Goal: Task Accomplishment & Management: Manage account settings

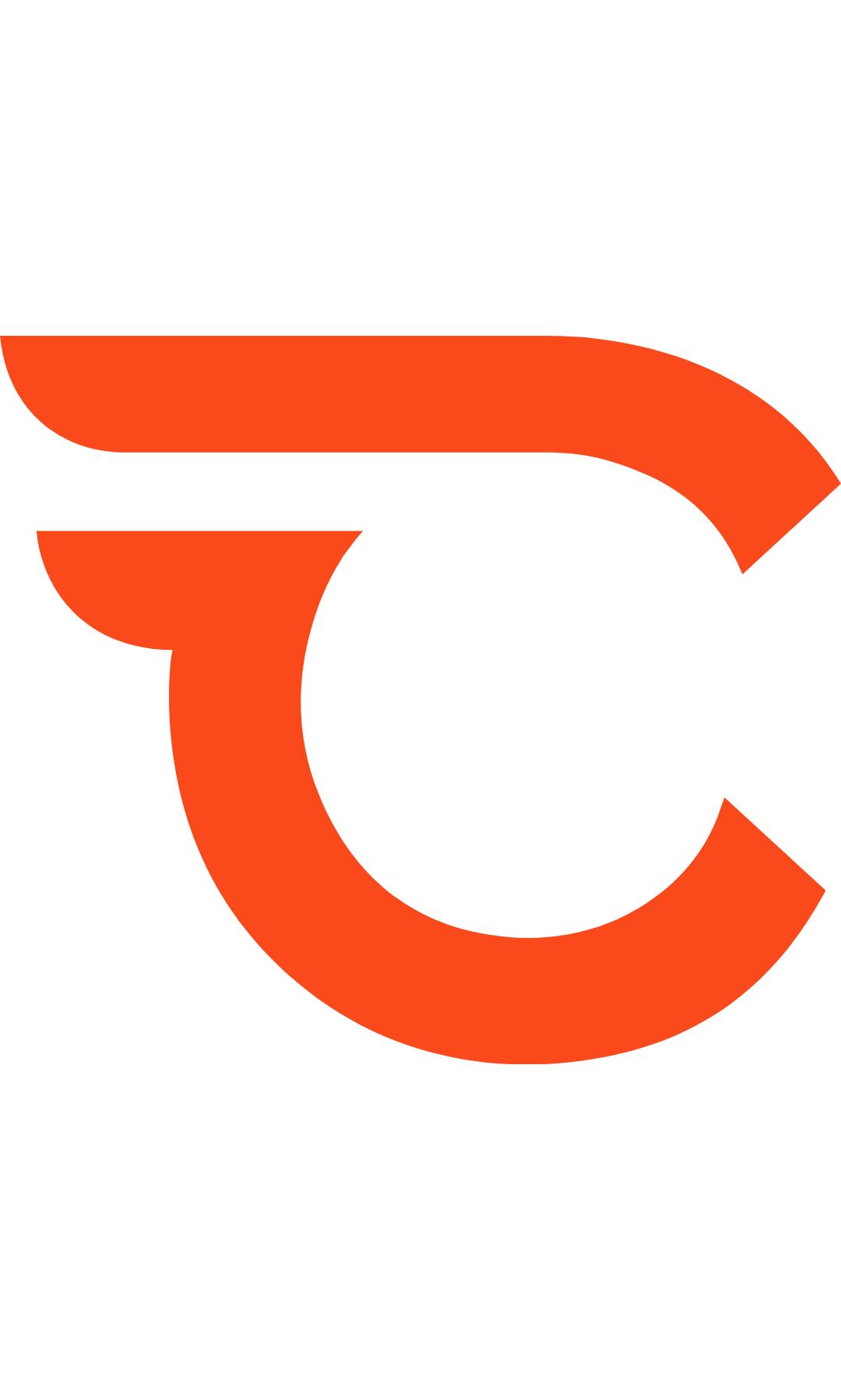
type input "*******"
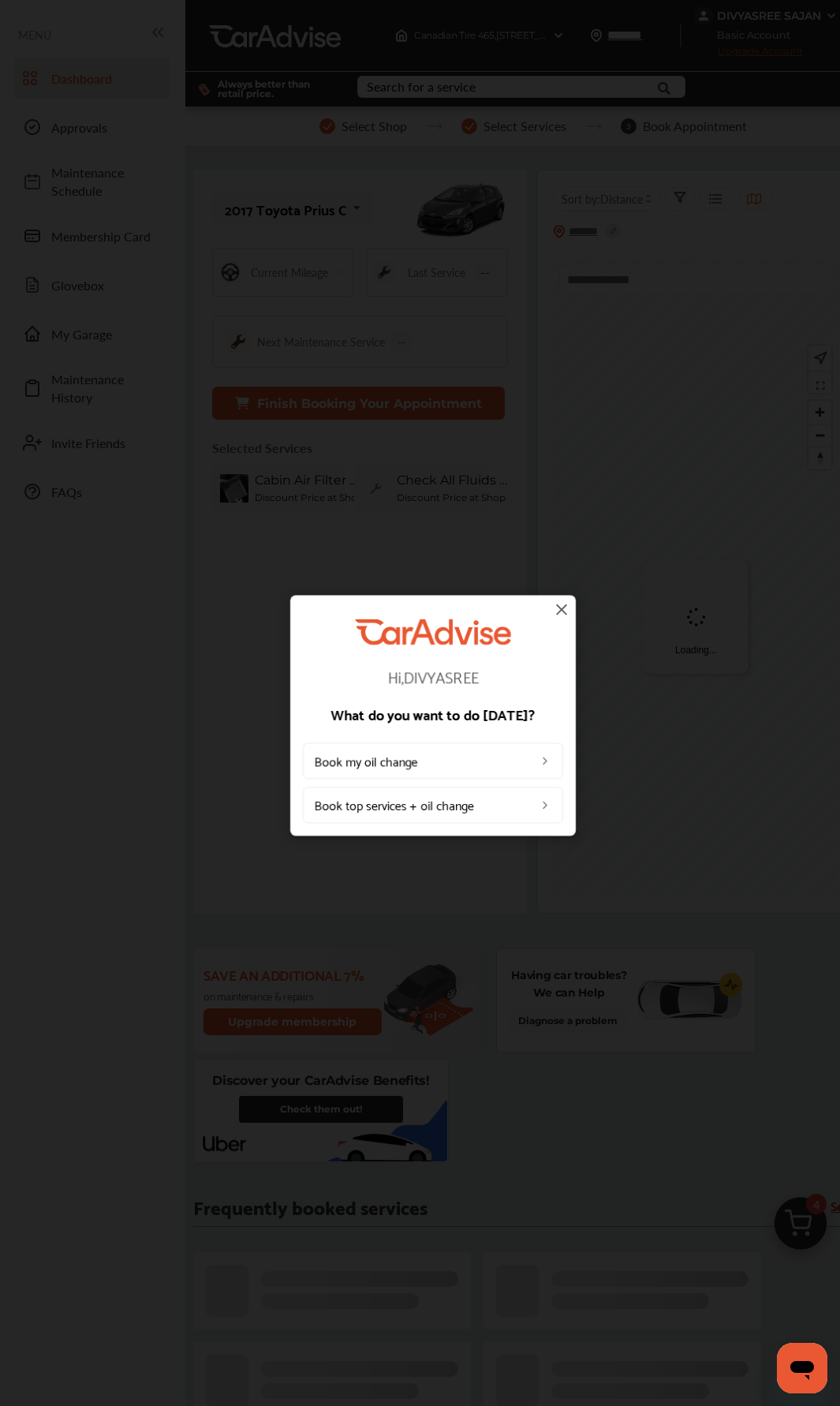
click at [763, 14] on div "Hi, DIVYASREE What do you want to do today? Book my oil change Book top service…" at bounding box center [433, 716] width 866 height 1432
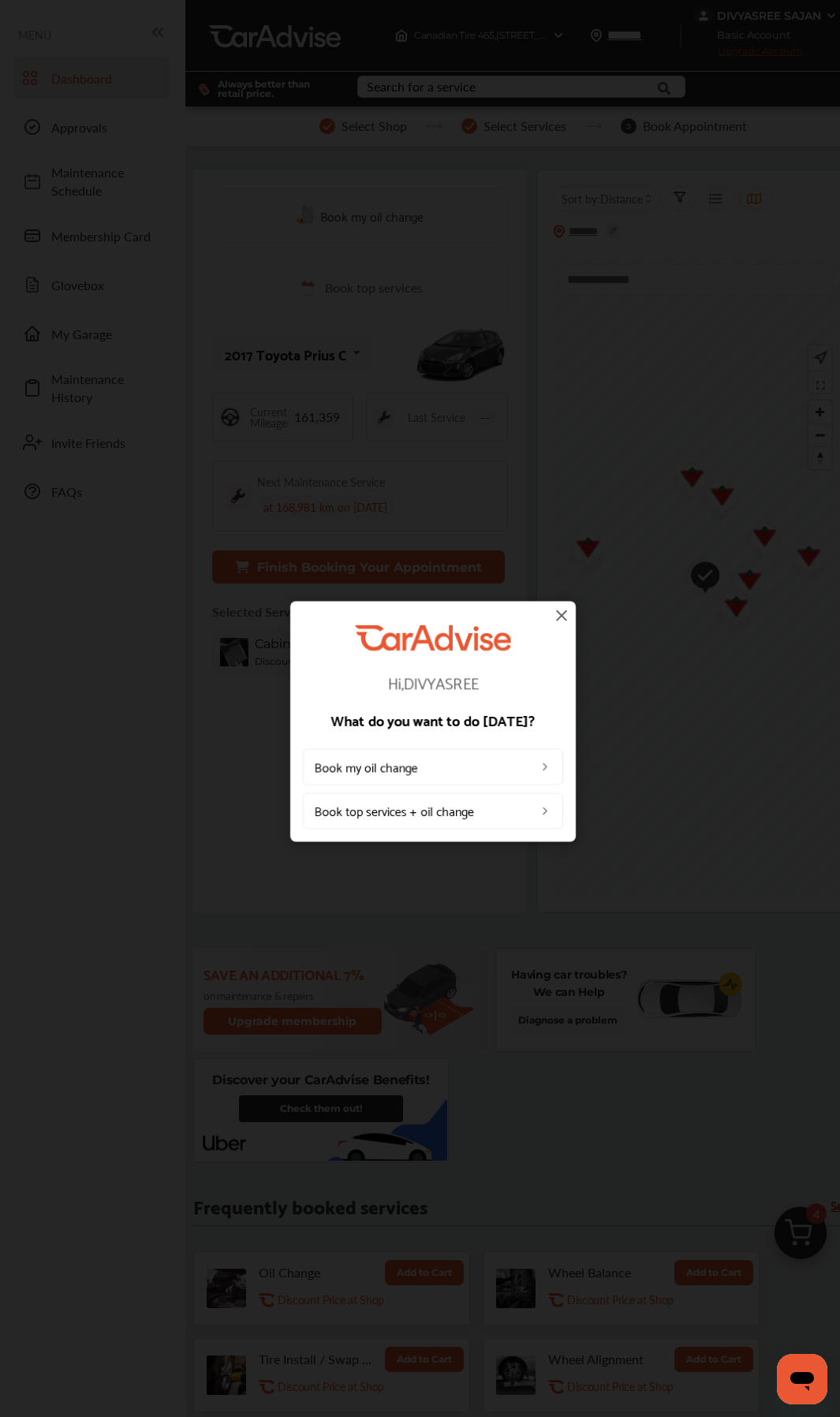
drag, startPoint x: 405, startPoint y: 428, endPoint x: 512, endPoint y: 603, distance: 205.1
click at [418, 450] on div "Hi, DIVYASREE What do you want to do today? Book my oil change Book top service…" at bounding box center [433, 721] width 866 height 1443
click at [562, 612] on img at bounding box center [561, 615] width 19 height 19
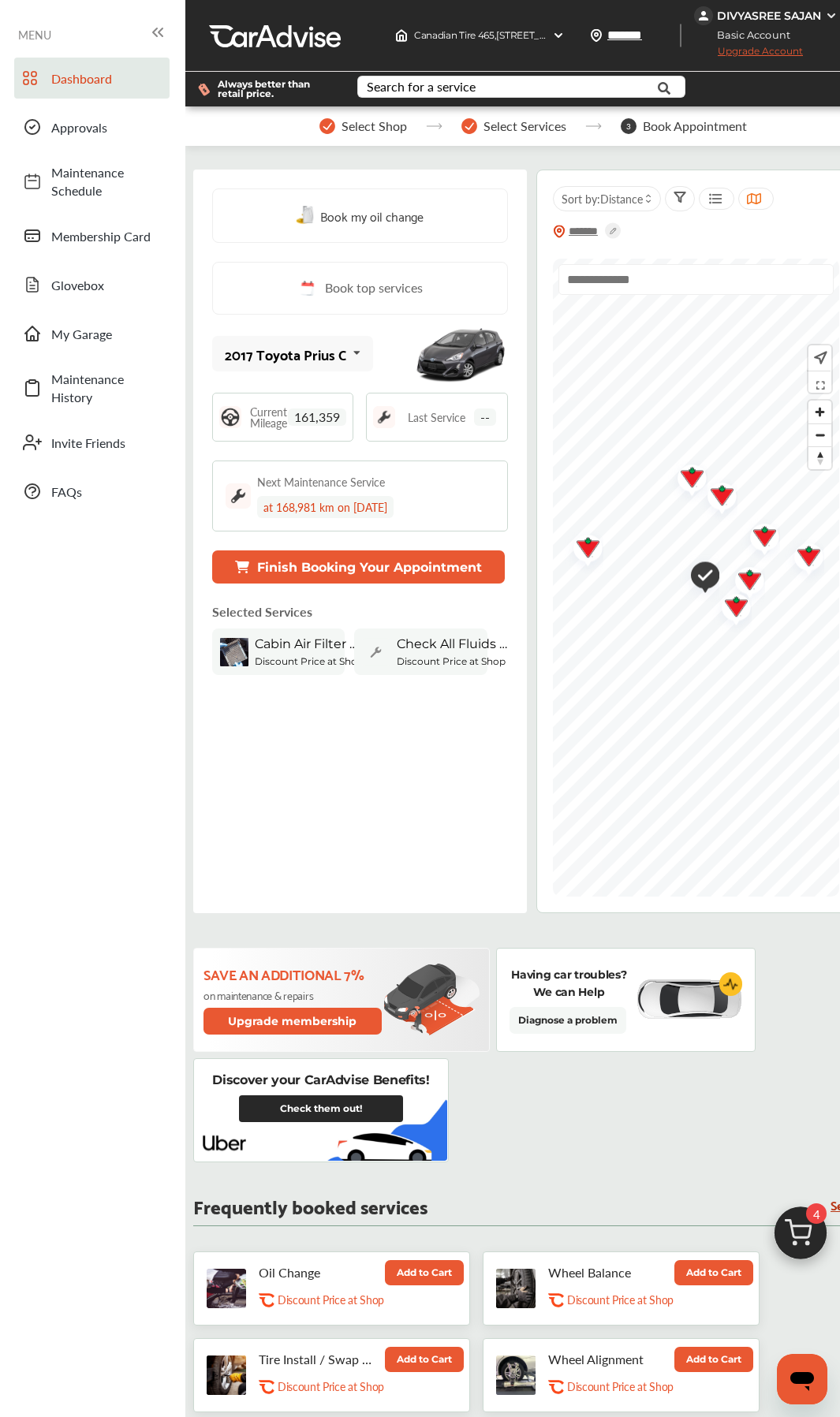
click at [747, 19] on div "DIVYASREE SAJAN" at bounding box center [769, 16] width 104 height 14
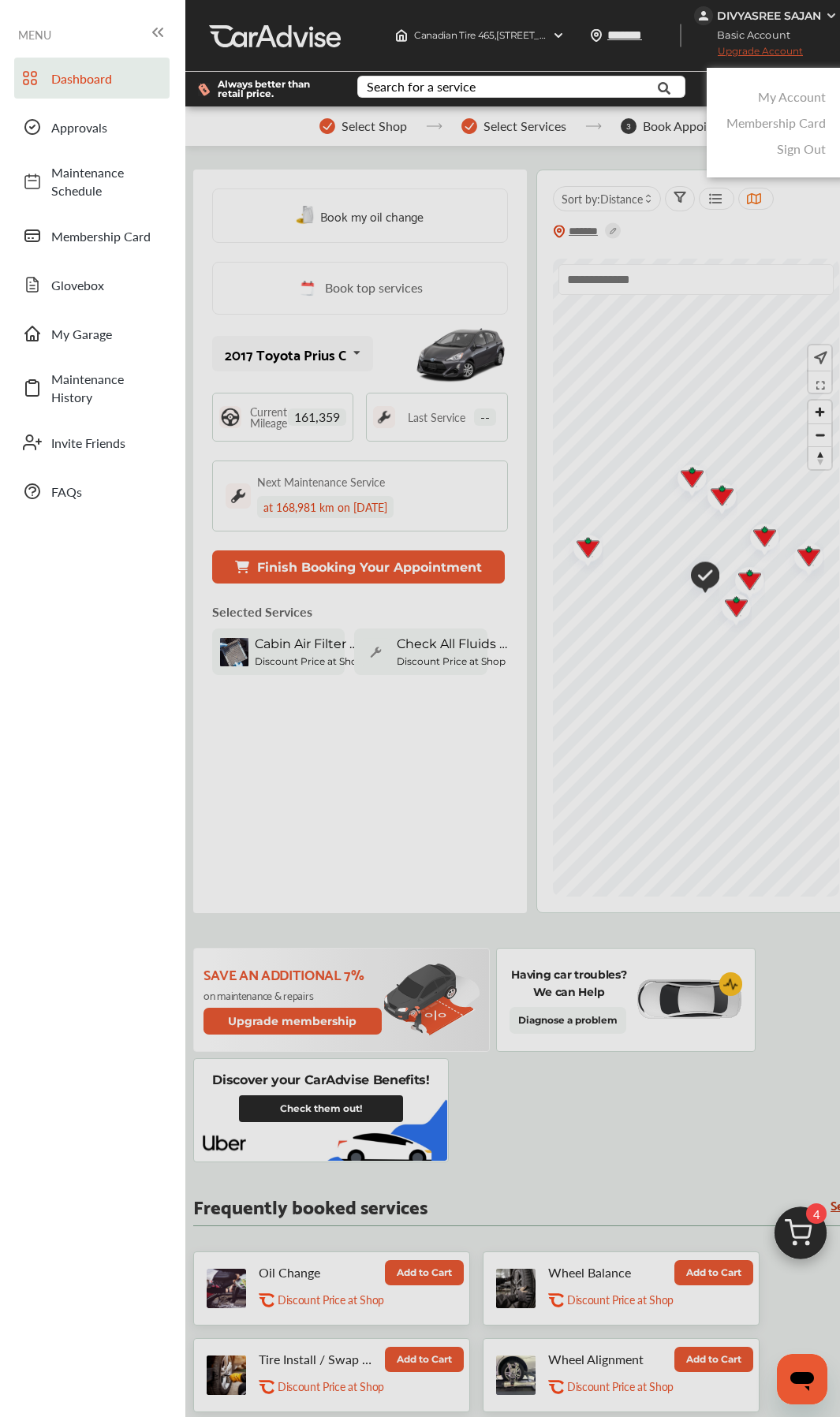
drag, startPoint x: 776, startPoint y: 97, endPoint x: 760, endPoint y: 106, distance: 18.4
click at [775, 97] on link "My Account" at bounding box center [791, 96] width 68 height 18
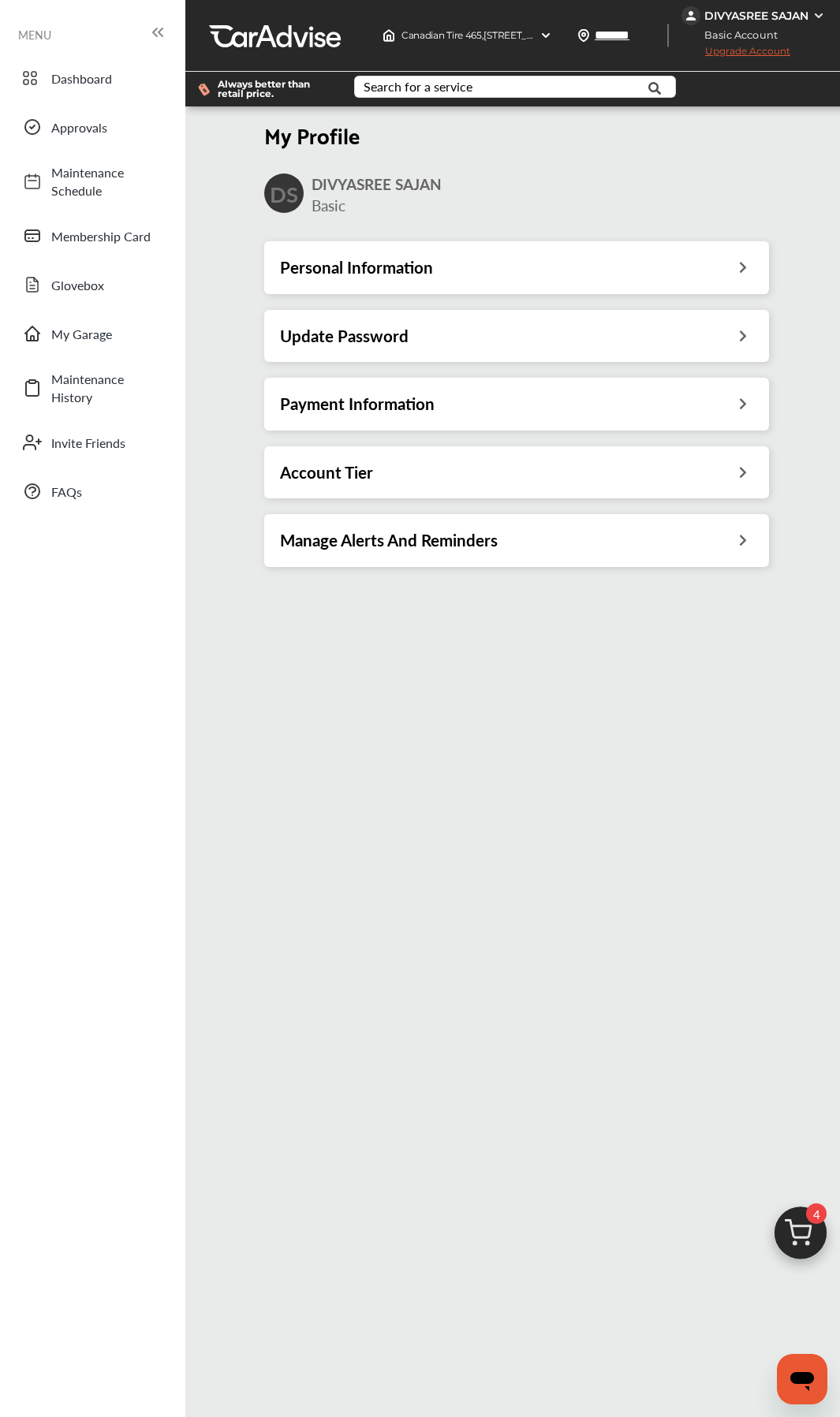
click at [398, 401] on h3 "Payment Information" at bounding box center [358, 403] width 155 height 21
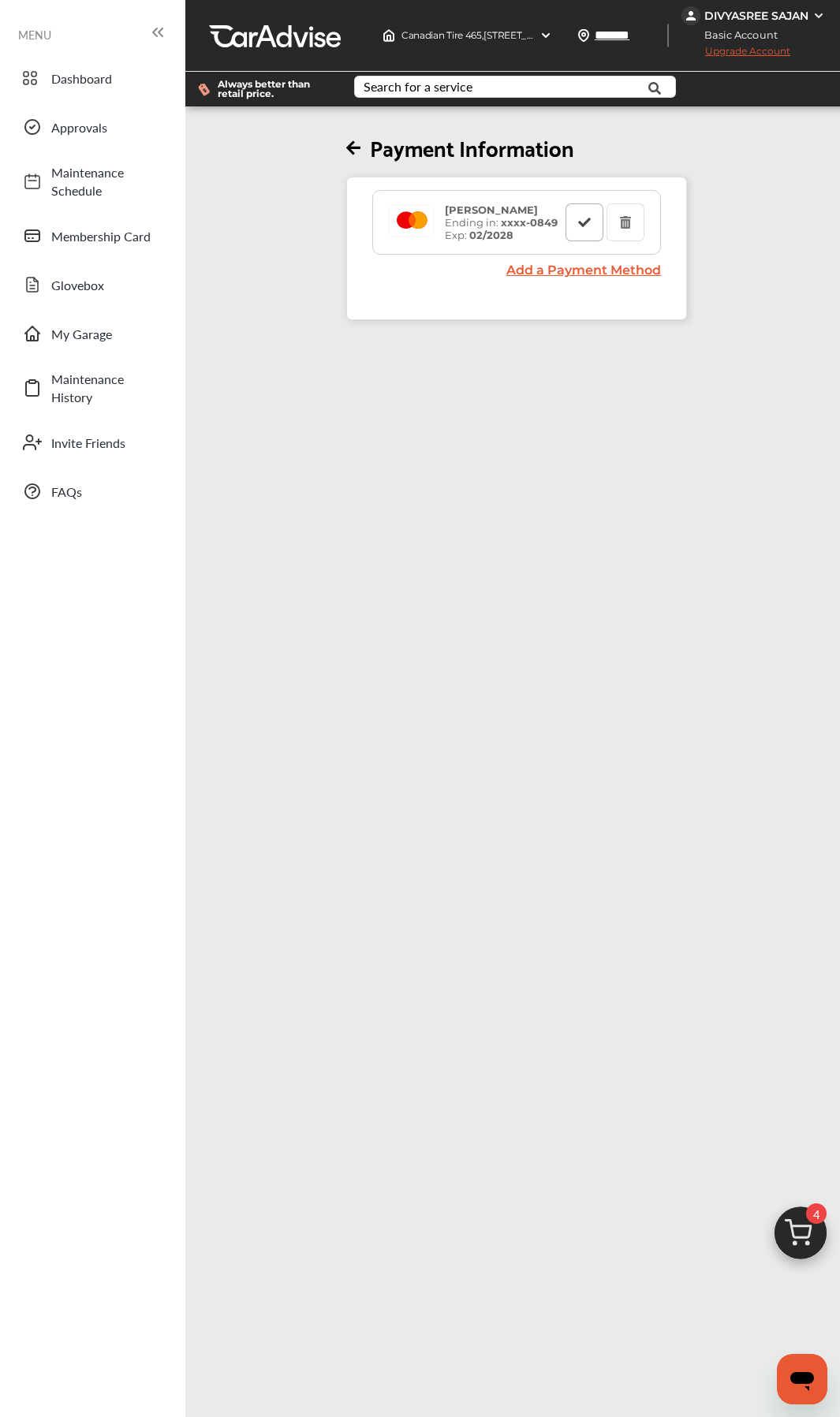
click at [587, 219] on icon at bounding box center [584, 221] width 15 height 11
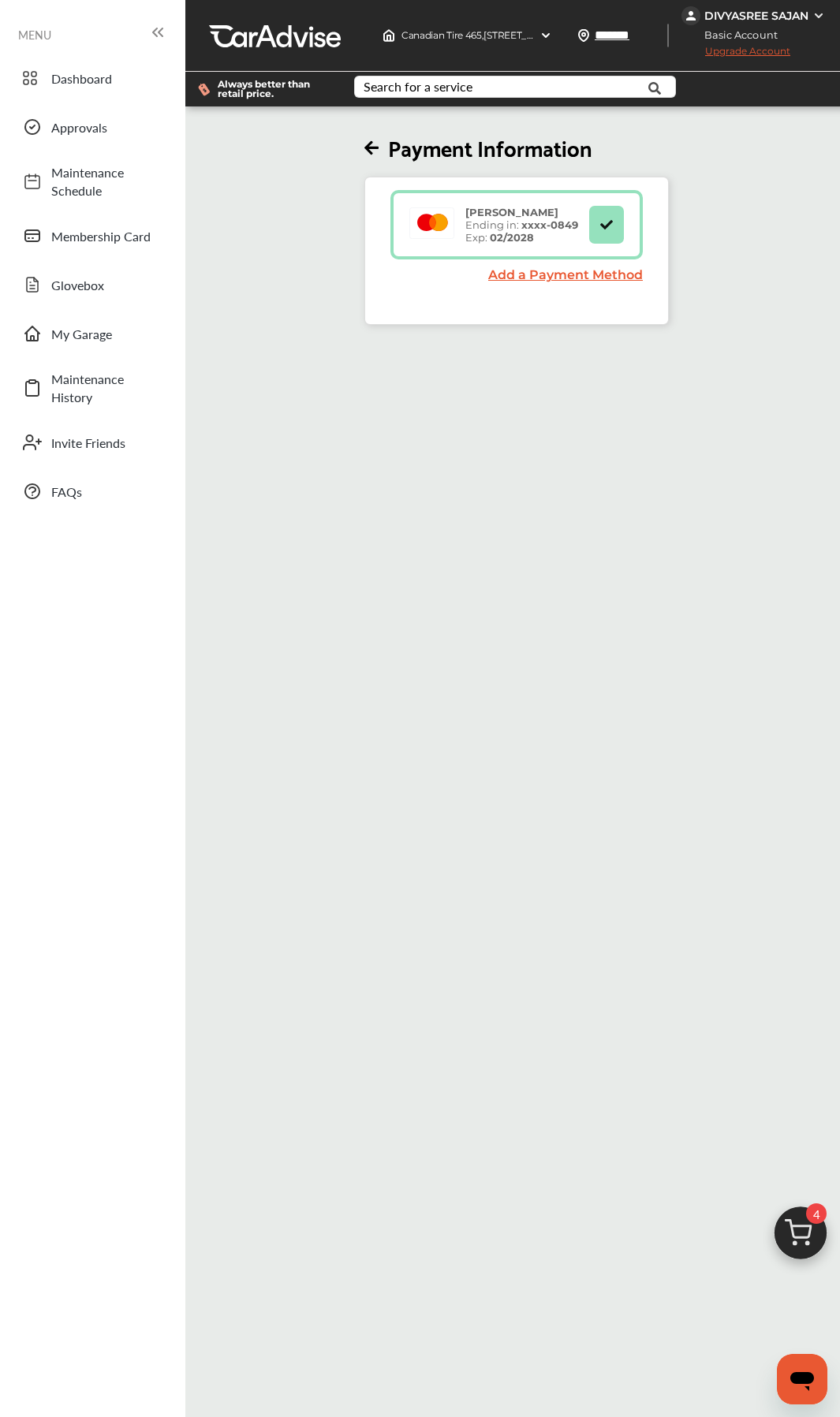
click at [641, 491] on div "Payment Information Divyasree Sajan Ending in: xxxx- 0849 Exp: 02/2028 Add a Pa…" at bounding box center [510, 818] width 659 height 1417
click at [743, 49] on span "Upgrade Account" at bounding box center [736, 55] width 109 height 20
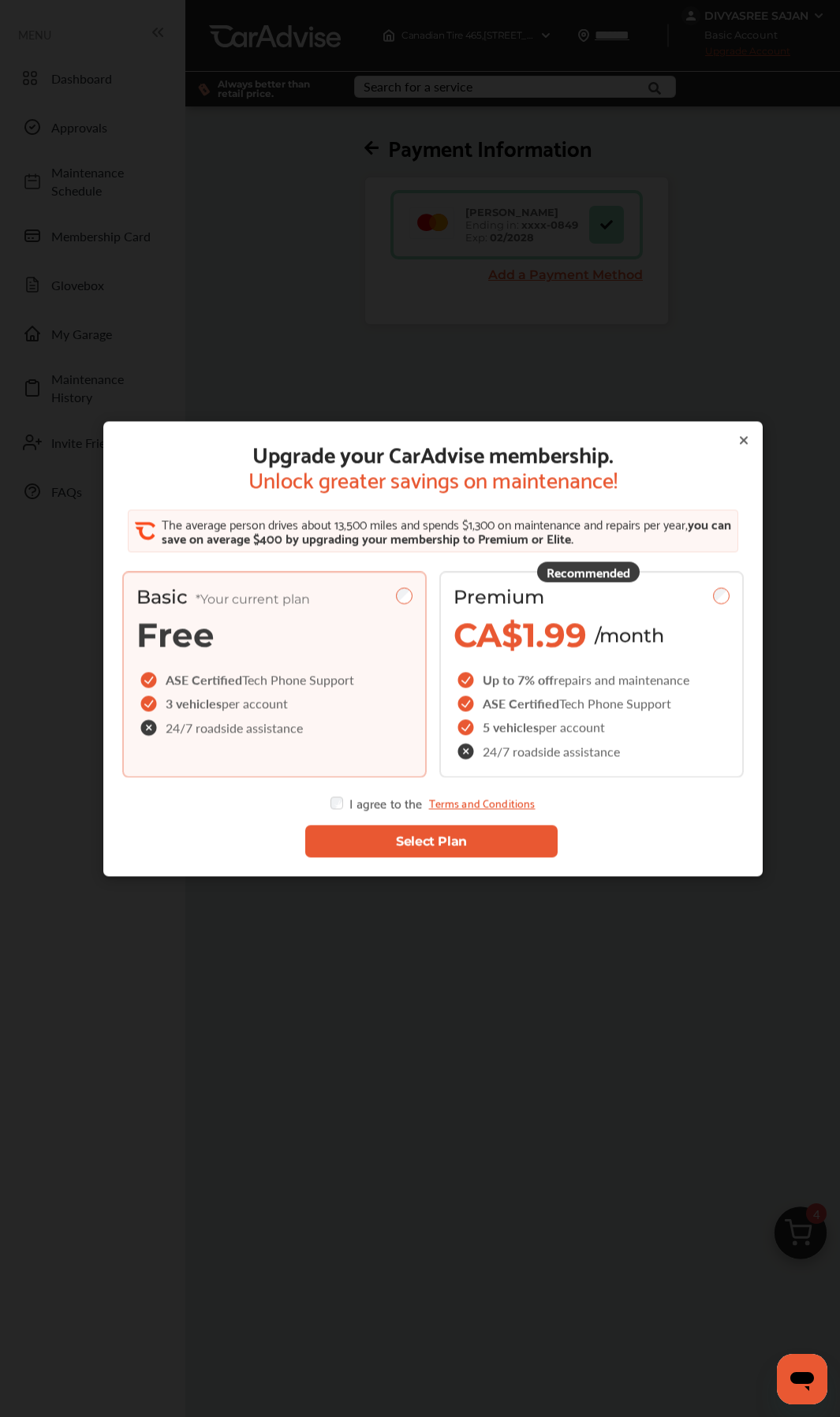
click at [463, 836] on button "Select Plan" at bounding box center [431, 841] width 252 height 32
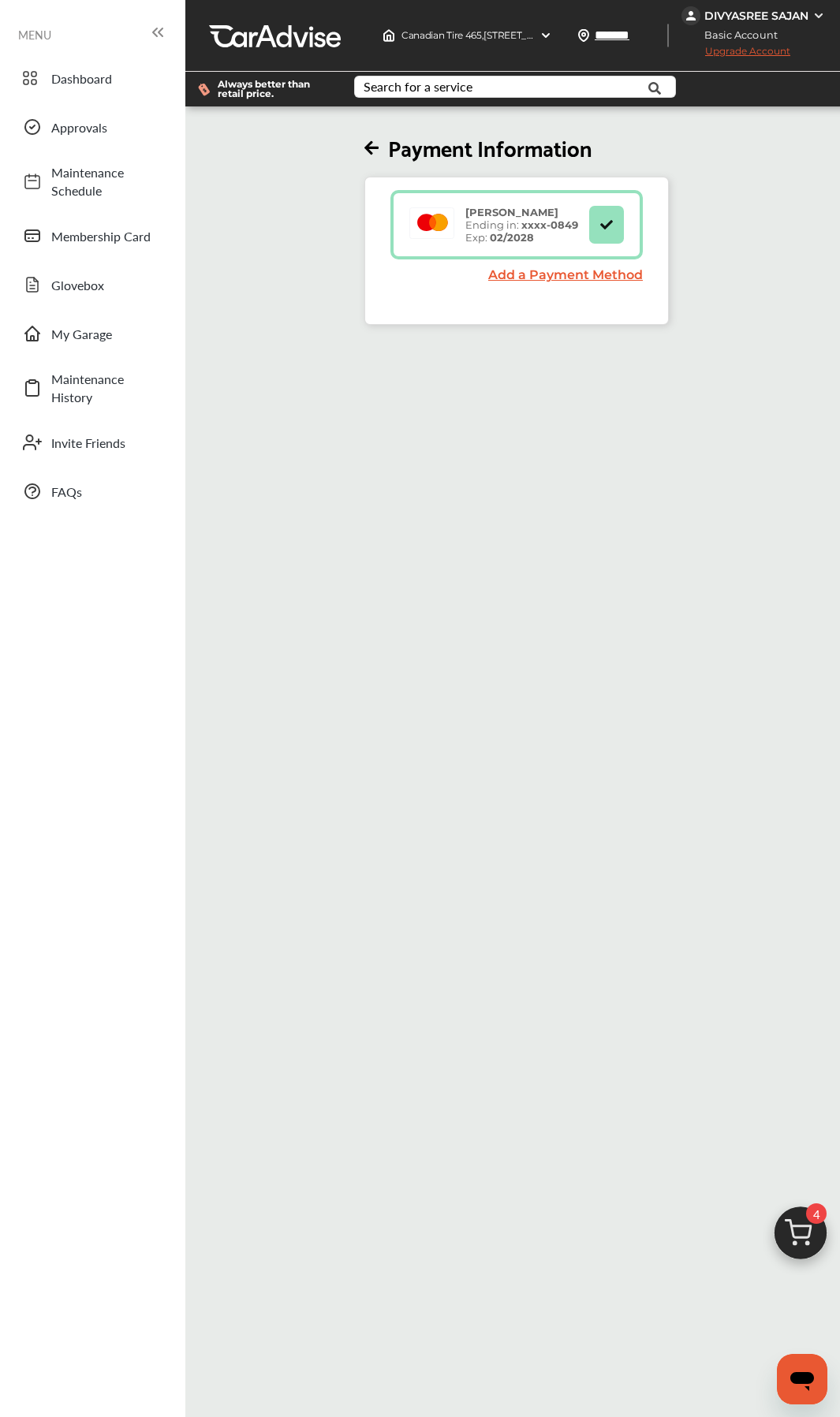
click at [706, 159] on div "Payment Information Divyasree Sajan Ending in: xxxx- 0849 Exp: 02/2028 Add a Pa…" at bounding box center [516, 217] width 672 height 215
